Goal: Task Accomplishment & Management: Manage account settings

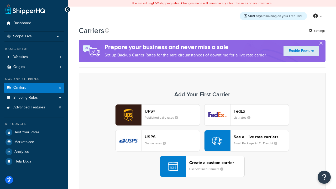
click at [202, 141] on div "UPS® Published daily rates FedEx List rates USPS Online rates See all live rate…" at bounding box center [202, 140] width 236 height 73
click at [261, 111] on header "FedEx" at bounding box center [260, 111] width 55 height 5
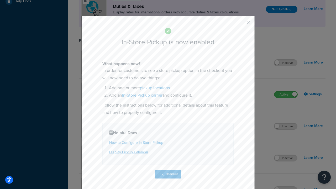
click at [240, 24] on button "button" at bounding box center [240, 24] width 1 height 1
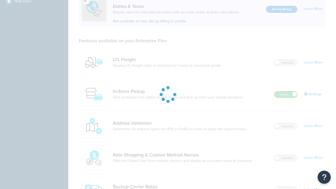
click at [286, 91] on label "Active" at bounding box center [285, 94] width 23 height 6
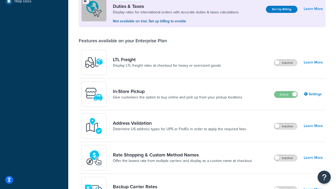
scroll to position [261, 0]
